Goal: Information Seeking & Learning: Learn about a topic

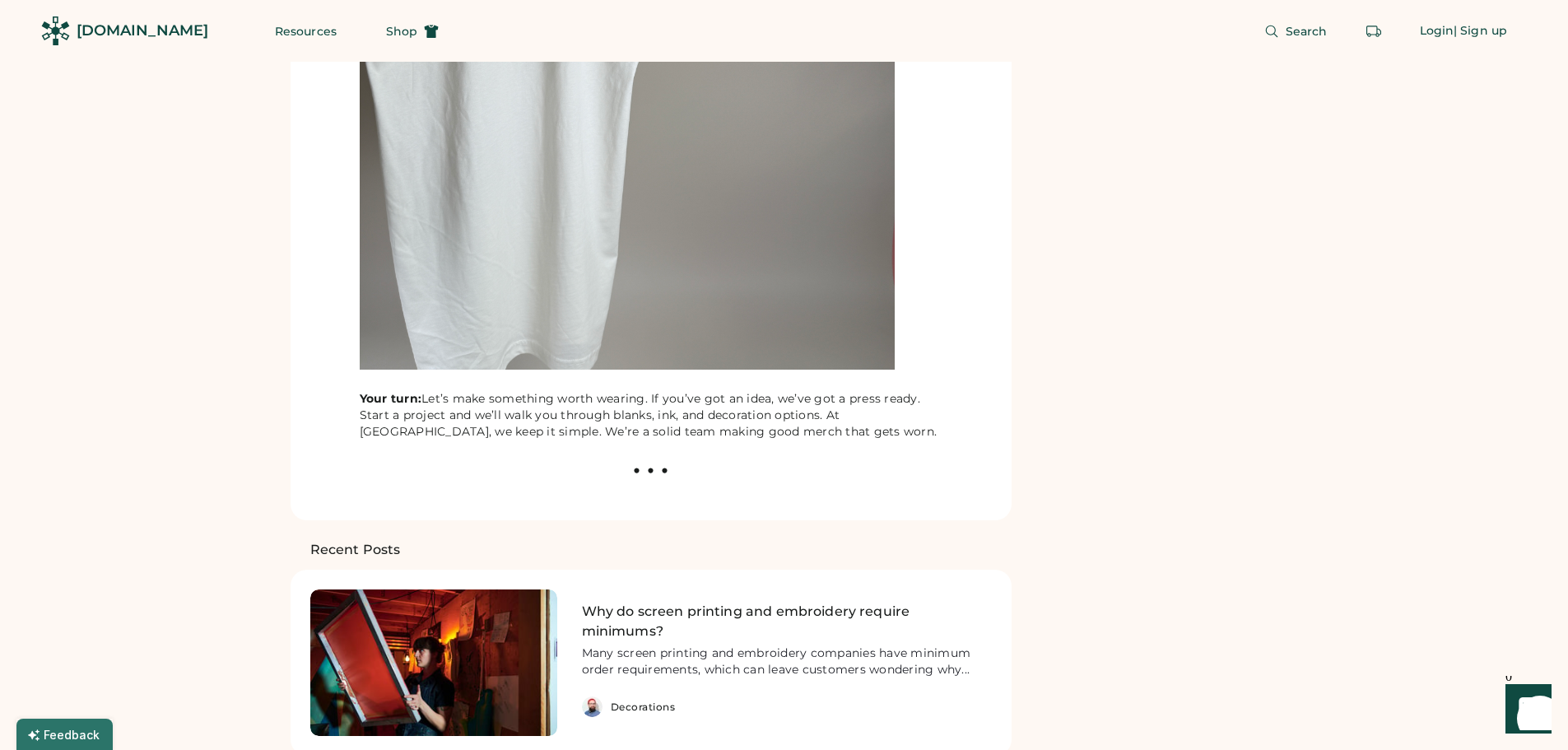
scroll to position [3869, 0]
click at [644, 464] on div at bounding box center [651, 469] width 682 height 11
click at [648, 466] on use at bounding box center [650, 469] width 5 height 5
click at [664, 466] on use at bounding box center [664, 469] width 5 height 5
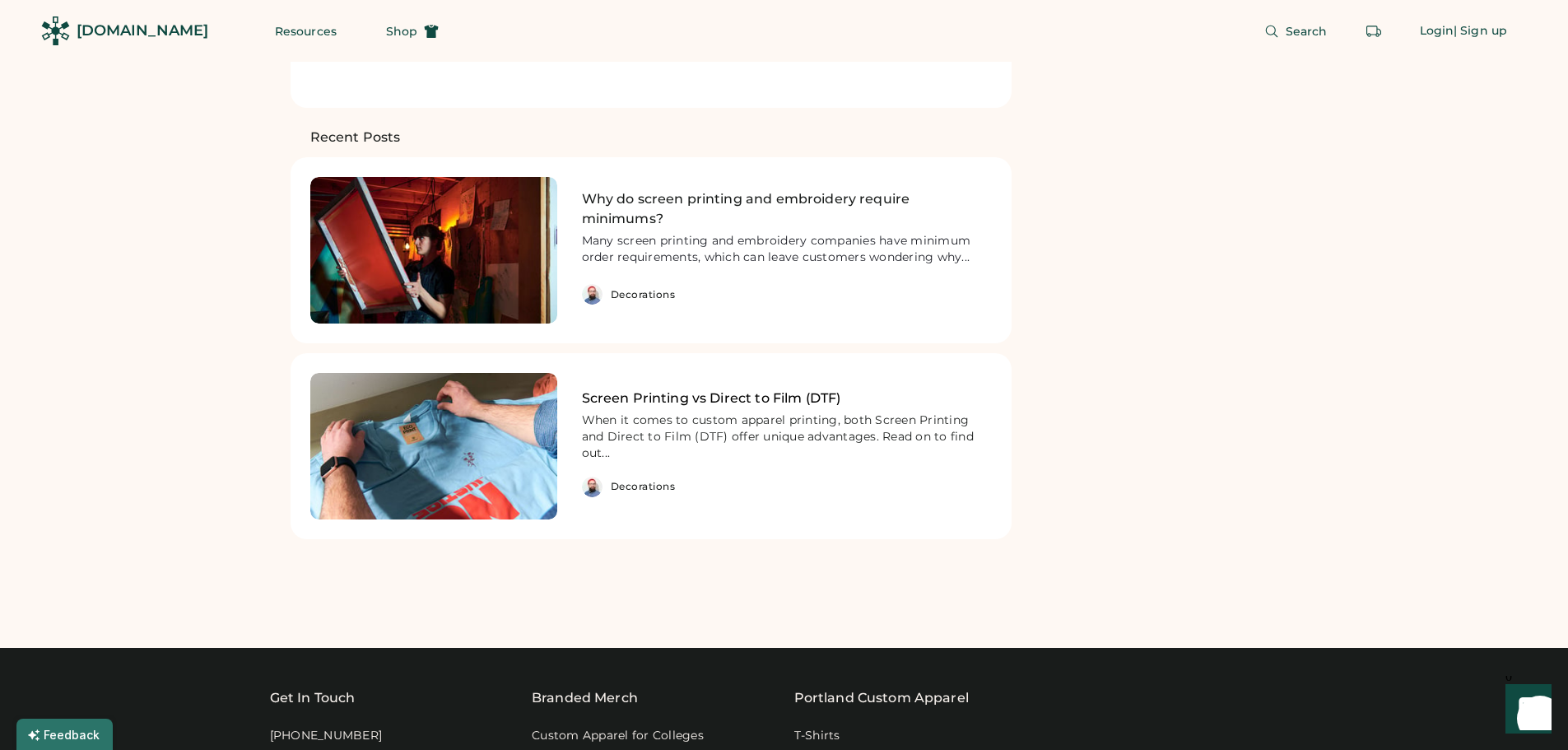
scroll to position [4198, 0]
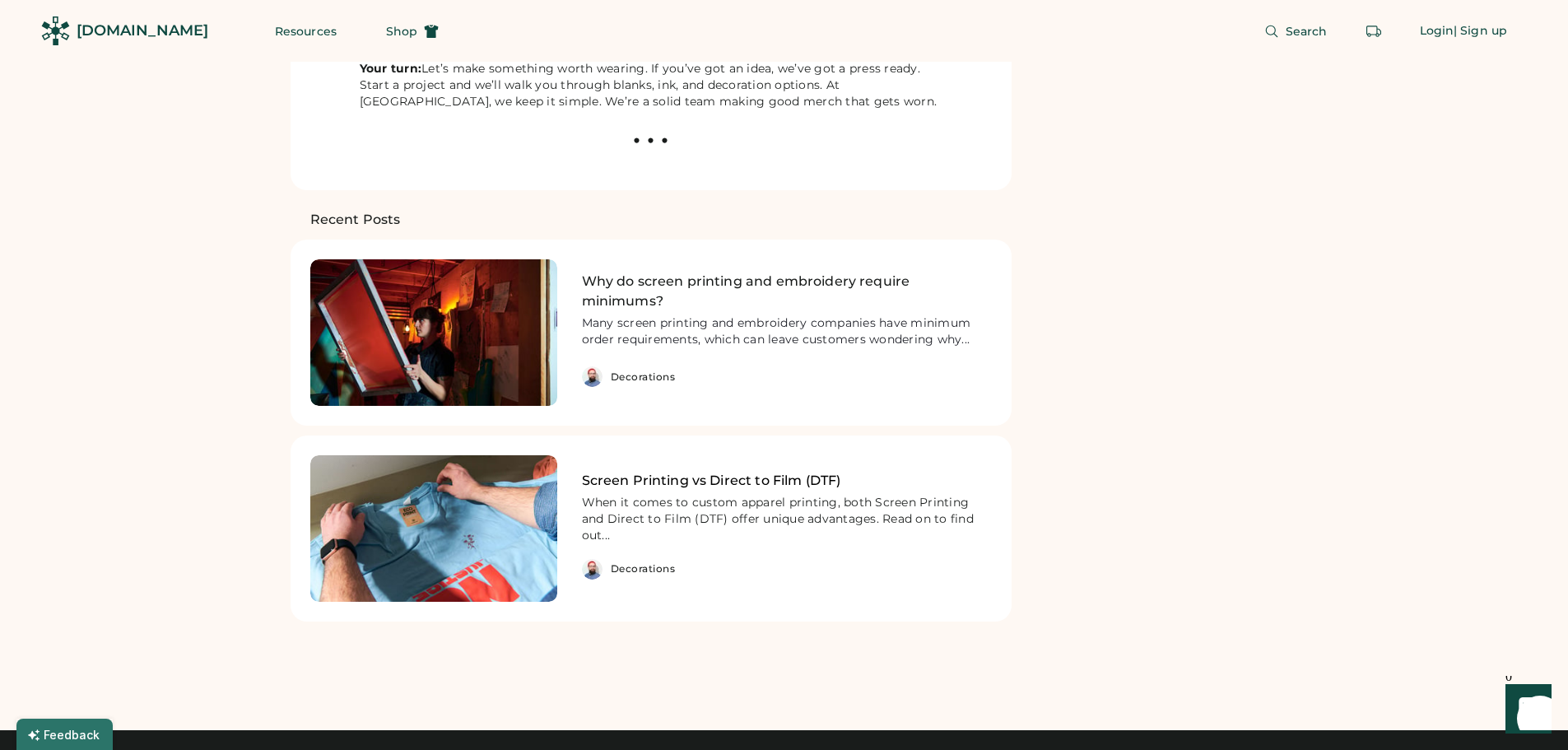
click at [737, 471] on link "Screen Printing vs Direct to Film (DTF)" at bounding box center [786, 481] width 410 height 20
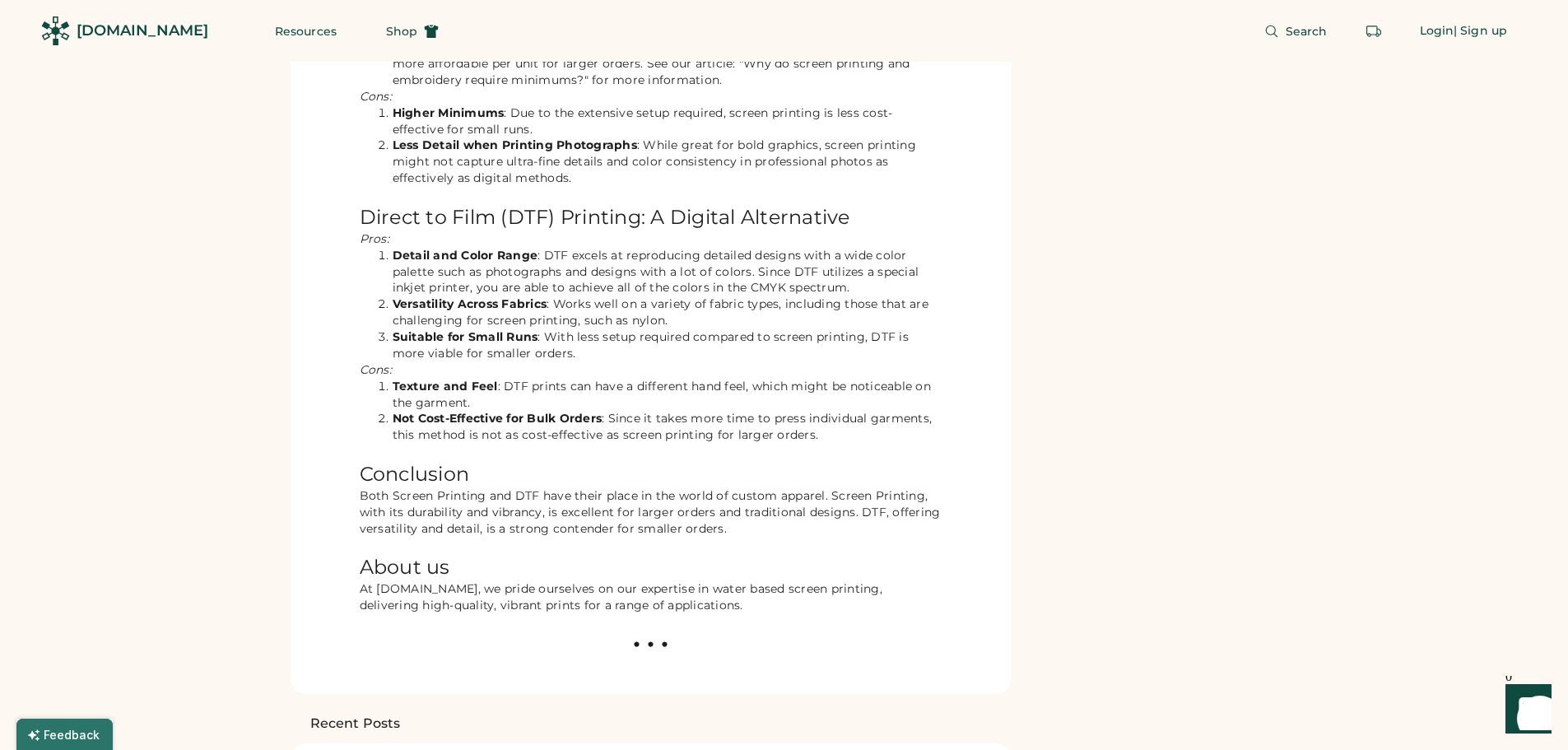
scroll to position [823, 0]
